Goal: Transaction & Acquisition: Purchase product/service

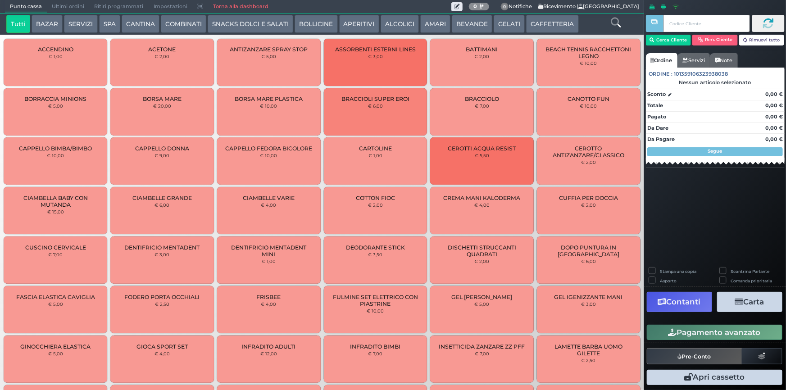
click at [509, 26] on button "GELATI" at bounding box center [509, 24] width 31 height 18
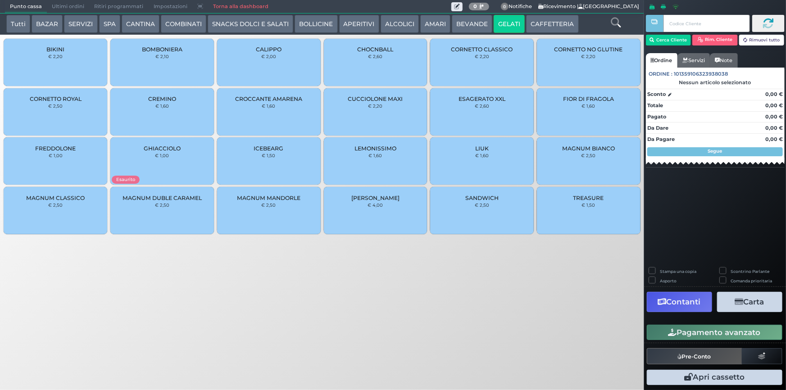
click at [58, 214] on div "MAGNUM CLASSICO € 2,50" at bounding box center [56, 210] width 104 height 47
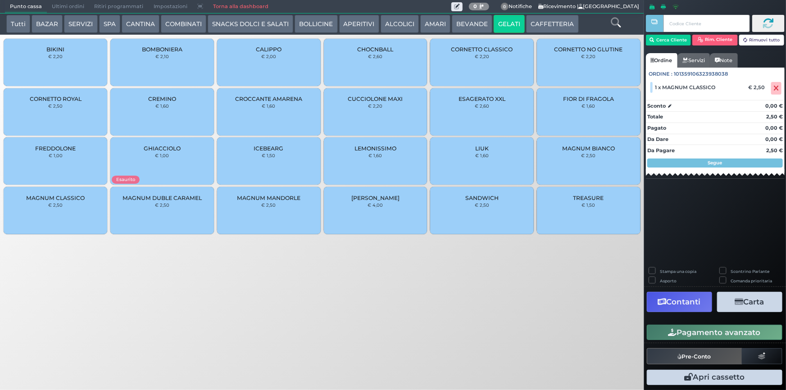
drag, startPoint x: 360, startPoint y: 114, endPoint x: 357, endPoint y: 122, distance: 8.1
click at [360, 114] on div "CUCCIOLONE MAXI € 2,20" at bounding box center [376, 111] width 104 height 47
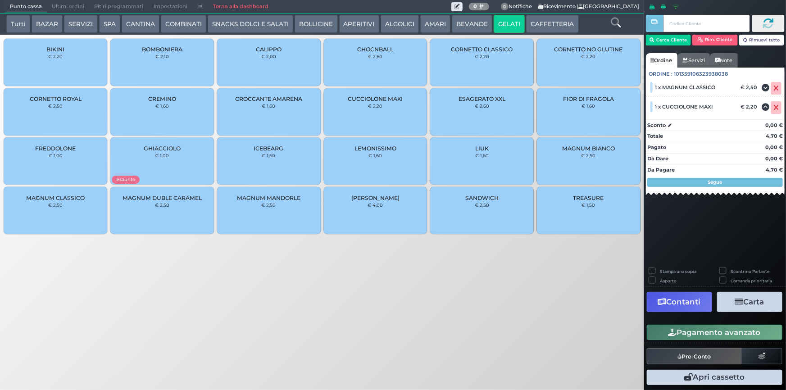
click at [721, 338] on button "Pagamento avanzato" at bounding box center [715, 332] width 136 height 15
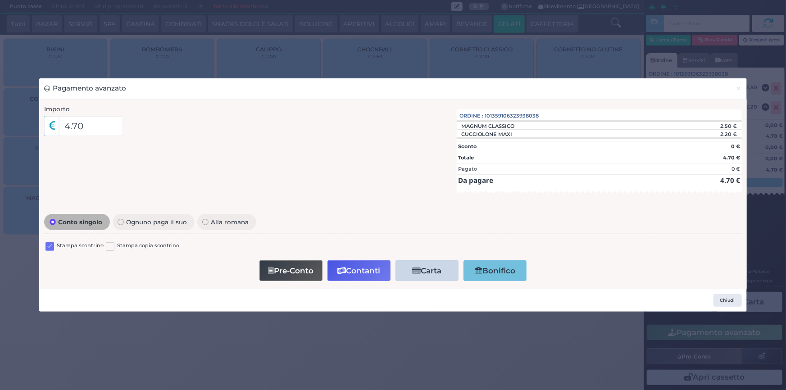
drag, startPoint x: 52, startPoint y: 246, endPoint x: 192, endPoint y: 246, distance: 139.7
click at [52, 246] on label at bounding box center [50, 246] width 9 height 9
click at [0, 0] on input "checkbox" at bounding box center [0, 0] width 0 height 0
click at [374, 275] on button "Contanti" at bounding box center [359, 270] width 63 height 20
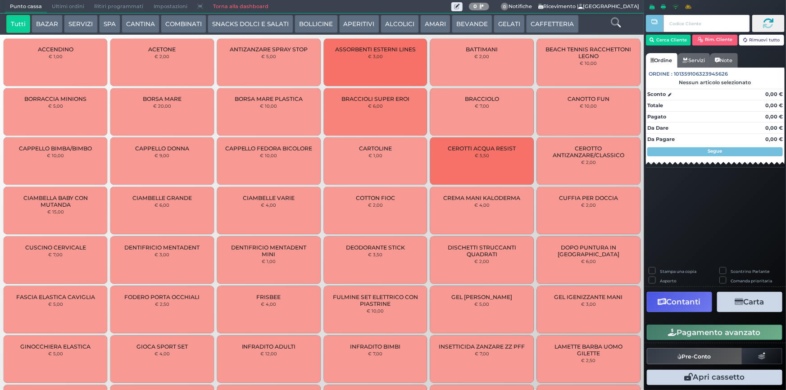
click at [61, 8] on span "Ultimi ordini" at bounding box center [68, 6] width 42 height 13
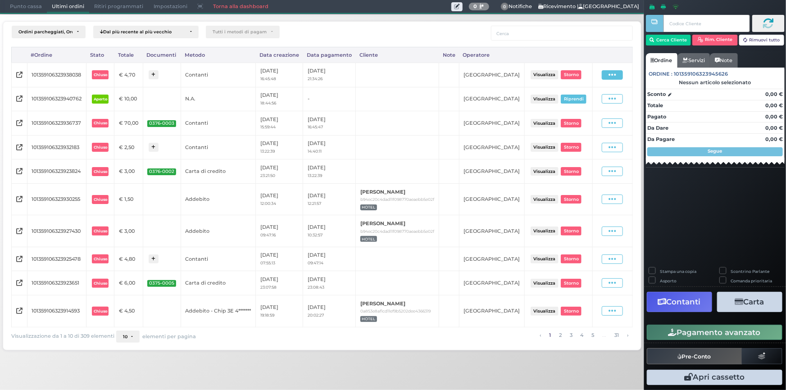
click at [619, 74] on span at bounding box center [612, 74] width 21 height 9
click at [599, 103] on span "Ristampa Pre-Conto" at bounding box center [593, 100] width 37 height 15
click at [133, 343] on button "10" at bounding box center [127, 337] width 23 height 13
click at [140, 295] on link "25" at bounding box center [142, 286] width 50 height 17
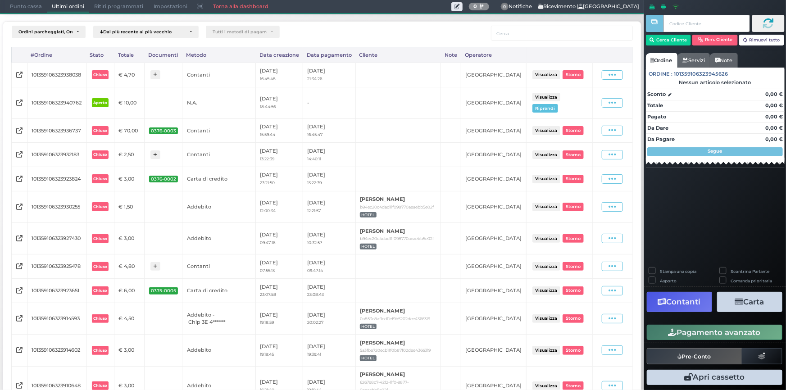
click at [14, 9] on span "Punto cassa" at bounding box center [26, 6] width 42 height 13
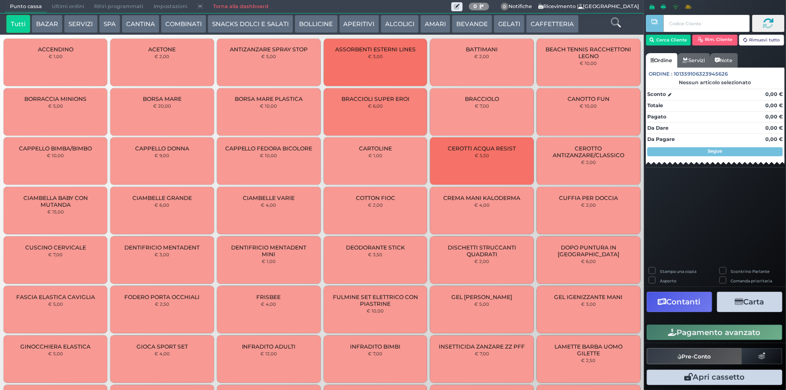
click at [72, 9] on span "Ultimi ordini" at bounding box center [68, 6] width 42 height 13
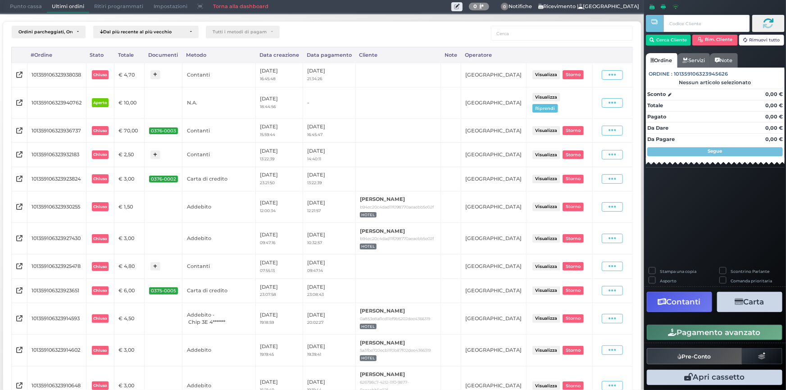
click at [18, 5] on span "Punto cassa" at bounding box center [26, 6] width 42 height 13
